Goal: Task Accomplishment & Management: Manage account settings

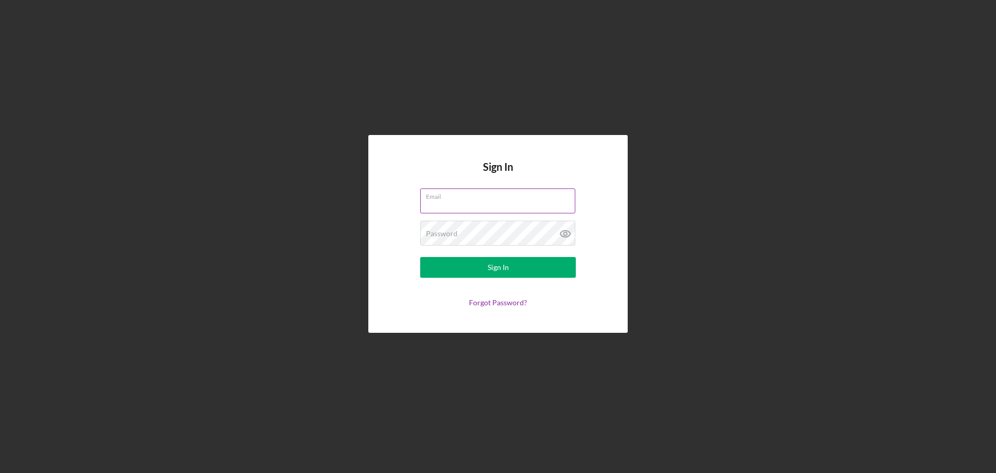
click at [473, 200] on div "Email" at bounding box center [498, 201] width 156 height 26
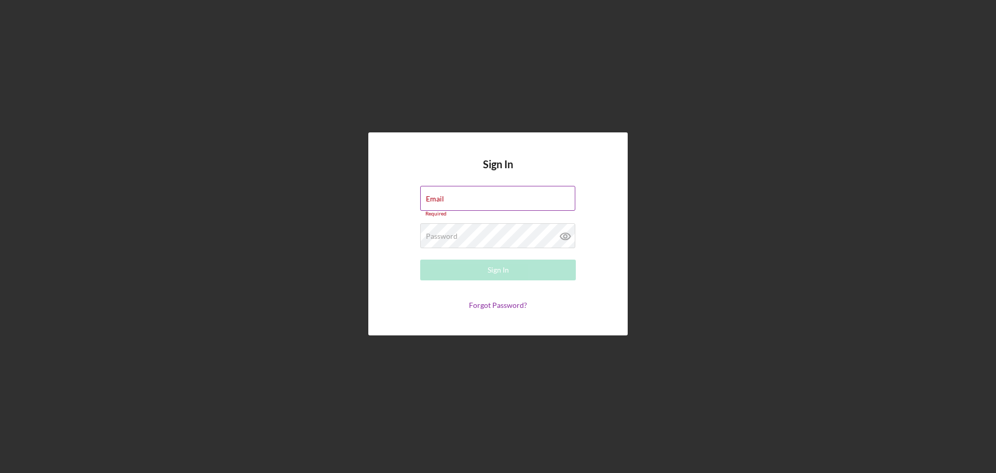
click at [443, 196] on label "Email" at bounding box center [435, 199] width 18 height 8
click at [443, 196] on input "Email" at bounding box center [497, 198] width 155 height 25
click at [476, 234] on div "Password Required" at bounding box center [498, 236] width 156 height 26
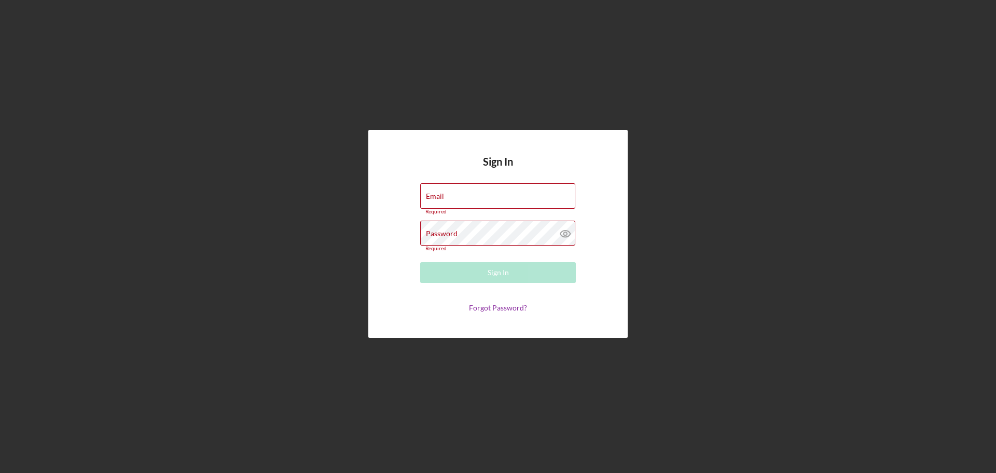
drag, startPoint x: 491, startPoint y: 284, endPoint x: 478, endPoint y: 254, distance: 32.8
click at [491, 283] on form "Email Required Password Required Sign In Forgot Password?" at bounding box center [497, 247] width 207 height 128
click at [481, 255] on form "Email Required Password Required Sign In Forgot Password?" at bounding box center [497, 247] width 207 height 128
click at [477, 227] on div "Password Required" at bounding box center [498, 235] width 156 height 31
drag, startPoint x: 465, startPoint y: 193, endPoint x: 474, endPoint y: 188, distance: 10.1
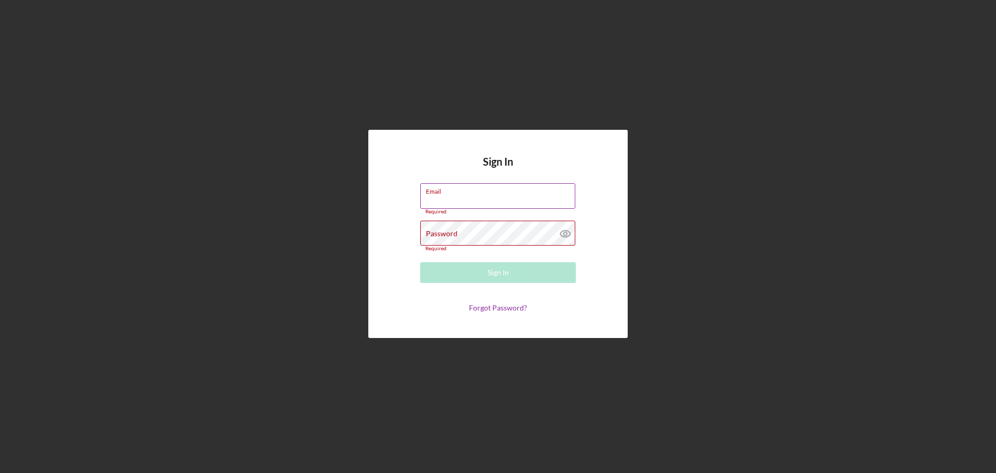
click at [465, 193] on div "Email Required" at bounding box center [498, 198] width 156 height 31
